Goal: Information Seeking & Learning: Learn about a topic

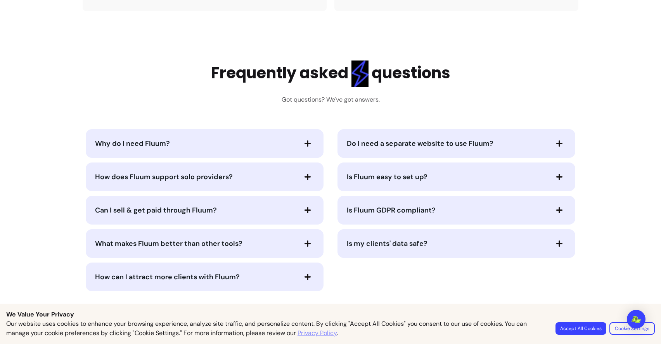
scroll to position [1673, 0]
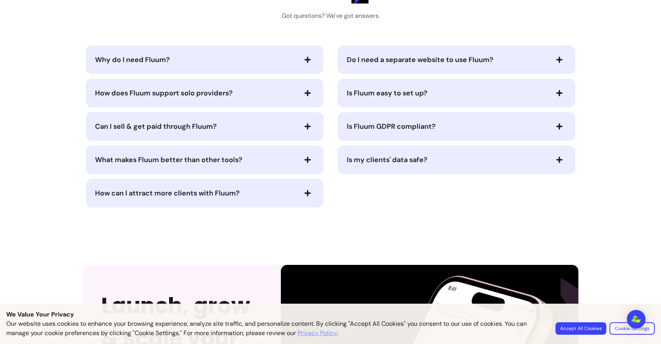
click at [255, 86] on button "How does Fluum support solo providers?" at bounding box center [204, 92] width 219 height 13
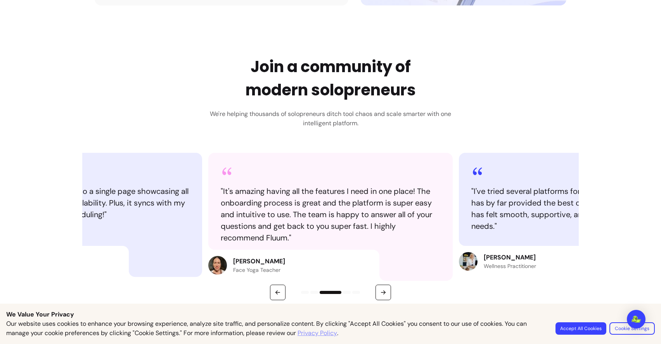
scroll to position [0, 0]
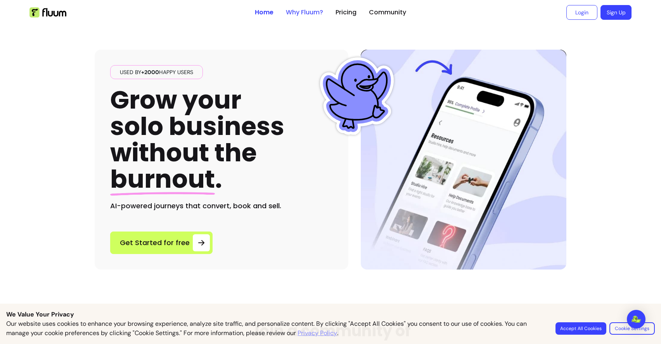
click at [309, 12] on link "Why Fluum?" at bounding box center [304, 12] width 37 height 9
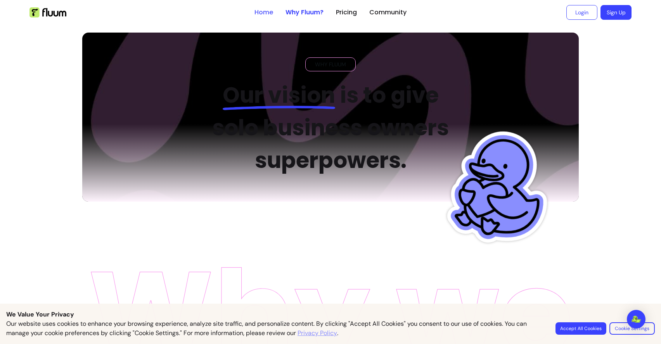
click at [263, 8] on link "Home" at bounding box center [263, 12] width 19 height 9
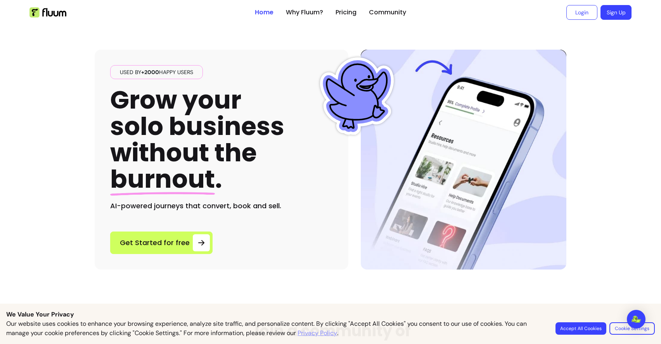
click at [266, 12] on link "Home" at bounding box center [264, 12] width 19 height 9
